Goal: Transaction & Acquisition: Book appointment/travel/reservation

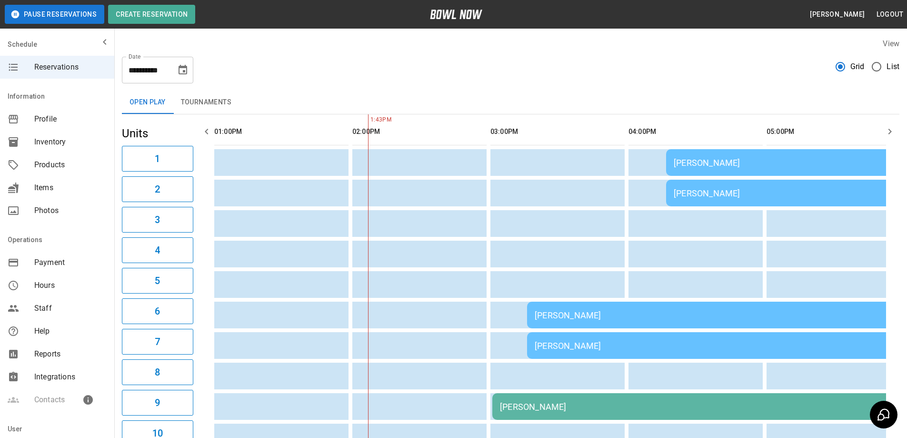
scroll to position [0, 138]
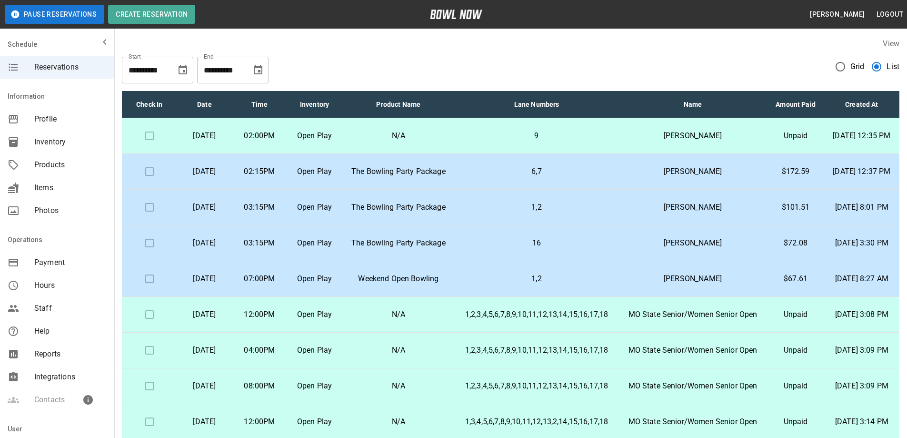
click at [530, 177] on p "6,7" at bounding box center [536, 171] width 148 height 11
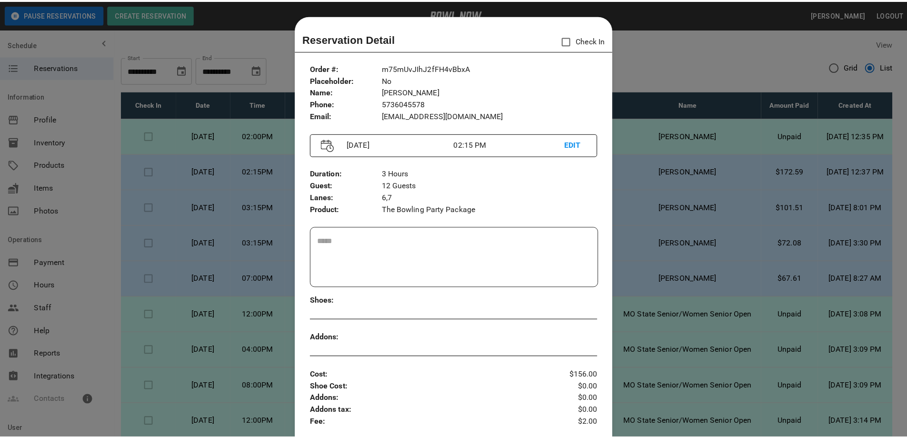
scroll to position [15, 0]
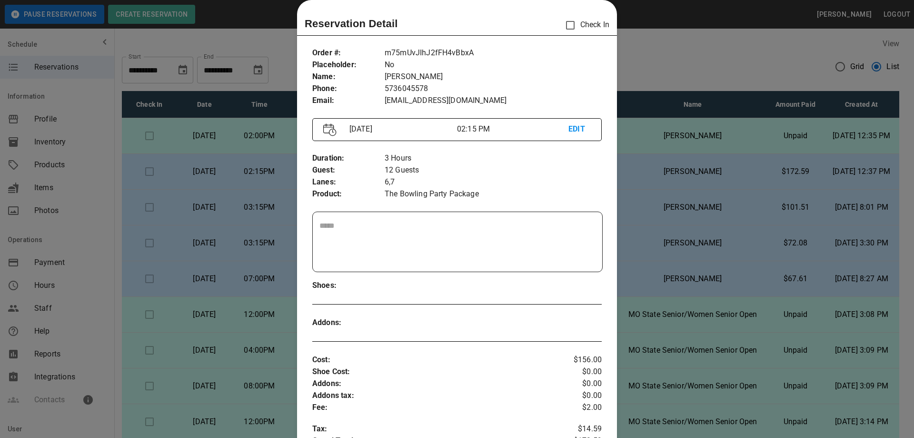
drag, startPoint x: 659, startPoint y: 51, endPoint x: 661, endPoint y: 59, distance: 7.4
click at [660, 52] on div at bounding box center [457, 219] width 914 height 438
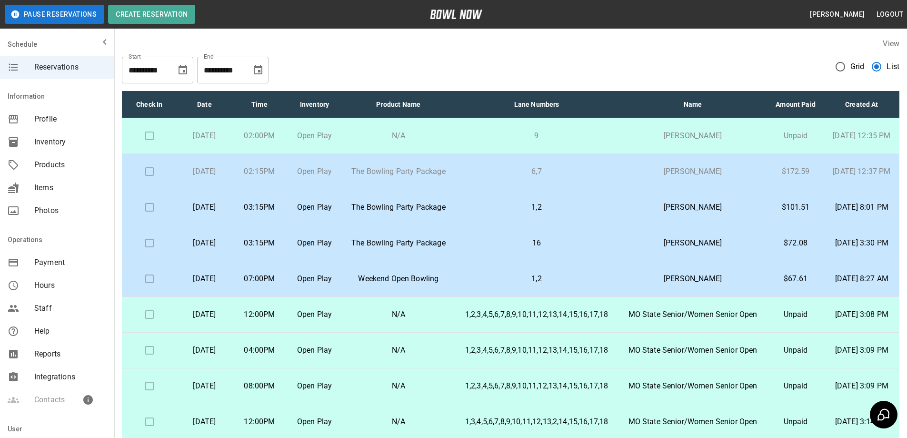
click at [455, 190] on td "The Bowling Party Package" at bounding box center [398, 172] width 113 height 36
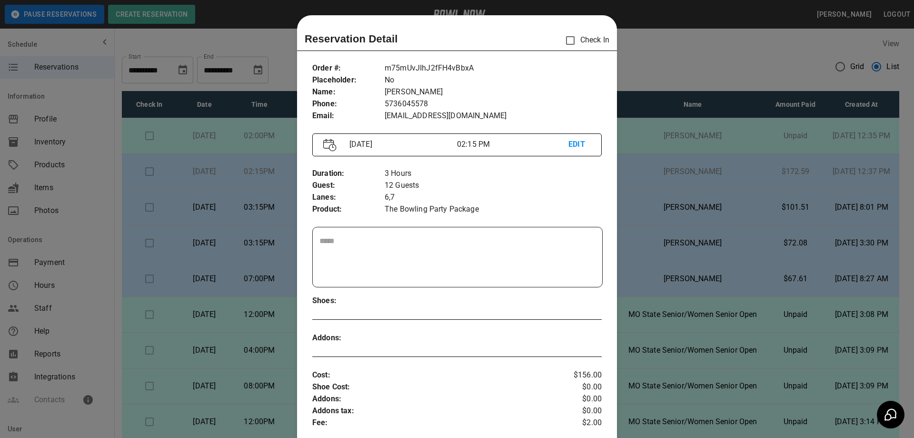
scroll to position [15, 0]
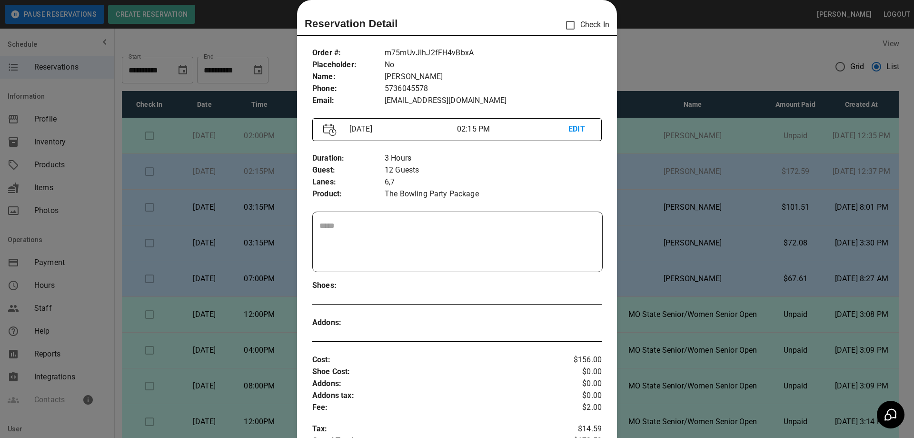
click at [691, 32] on div at bounding box center [457, 219] width 914 height 438
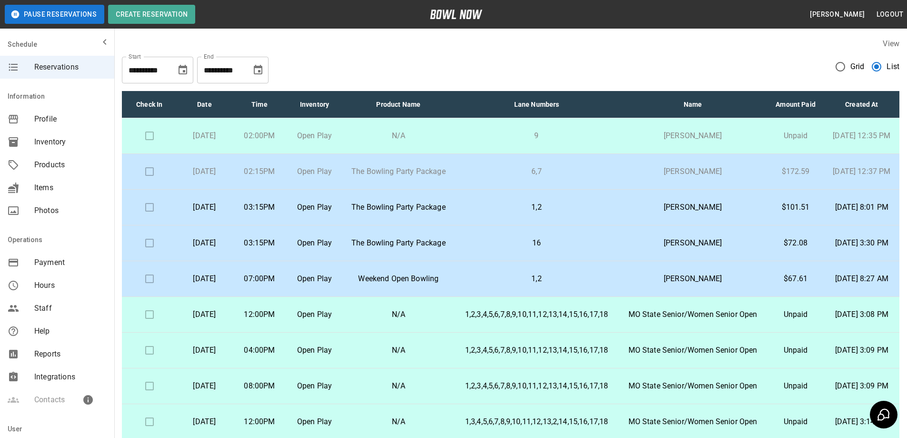
click at [287, 225] on td "03:15PM" at bounding box center [259, 208] width 55 height 36
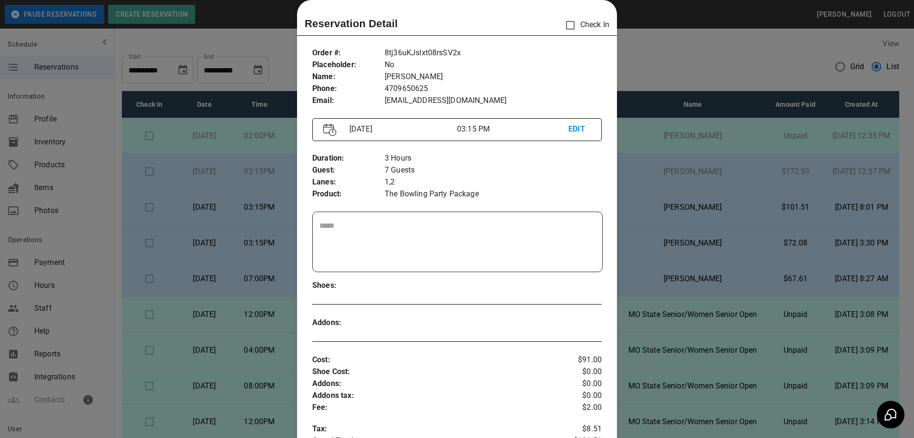
click at [722, 72] on div at bounding box center [457, 219] width 914 height 438
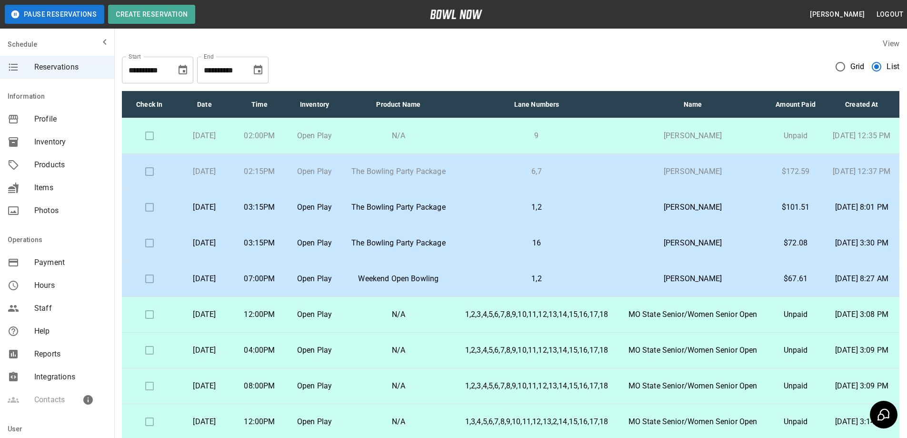
click at [618, 154] on td "9" at bounding box center [536, 136] width 163 height 36
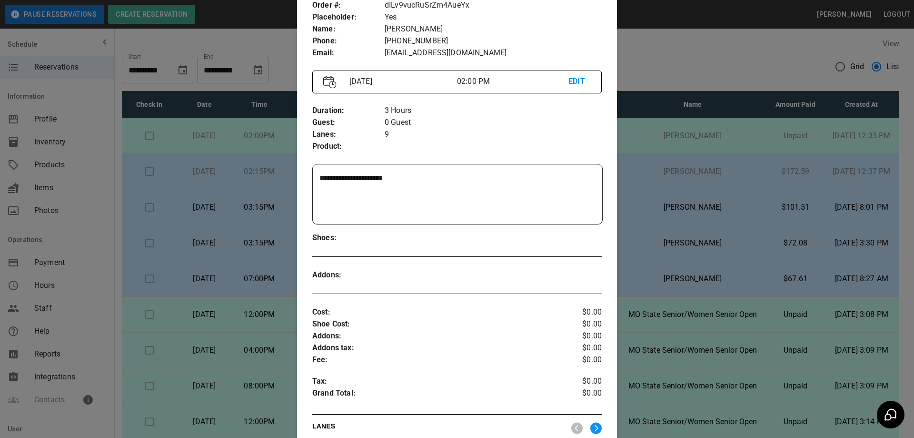
scroll to position [15, 0]
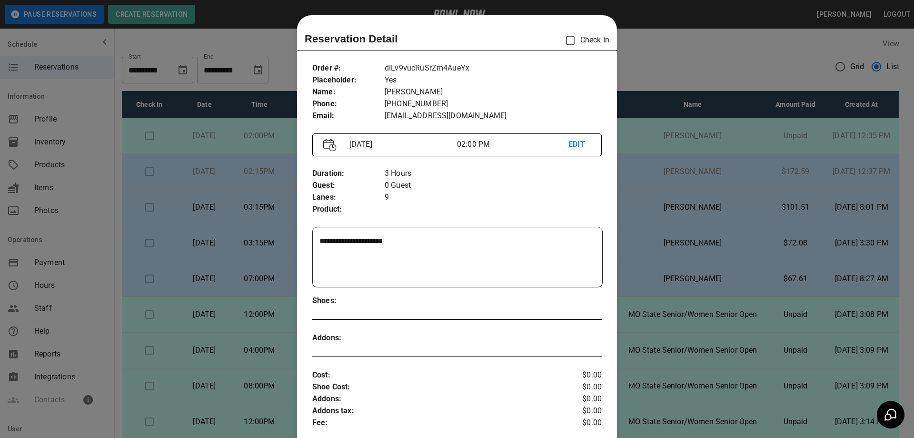
drag, startPoint x: 770, startPoint y: 67, endPoint x: 725, endPoint y: 115, distance: 65.4
click at [770, 67] on div at bounding box center [457, 219] width 914 height 438
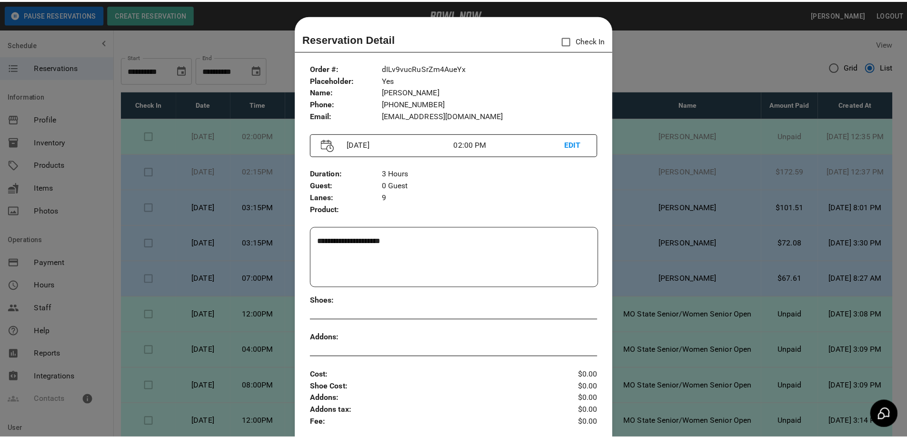
scroll to position [0, 0]
